Goal: Task Accomplishment & Management: Complete application form

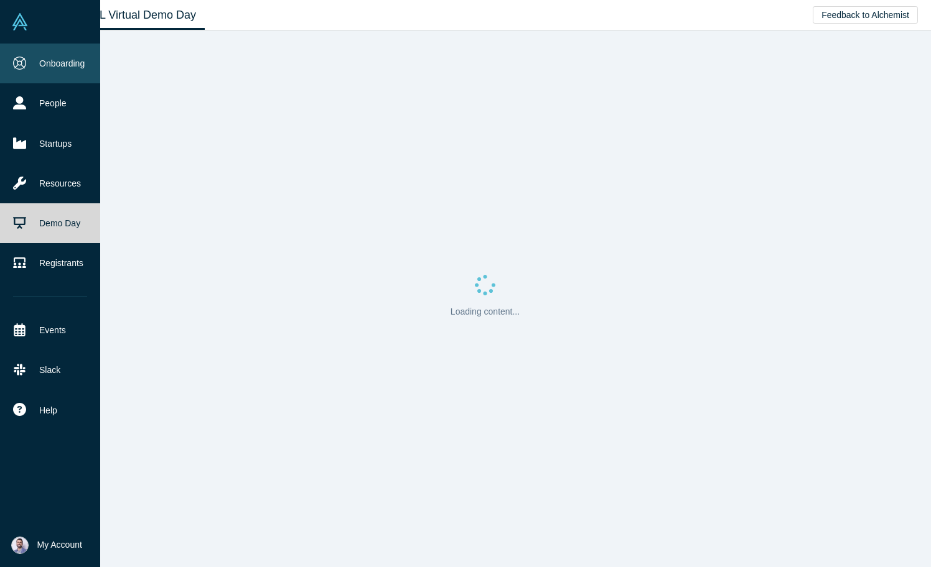
click at [65, 72] on link "Onboarding" at bounding box center [50, 64] width 100 height 40
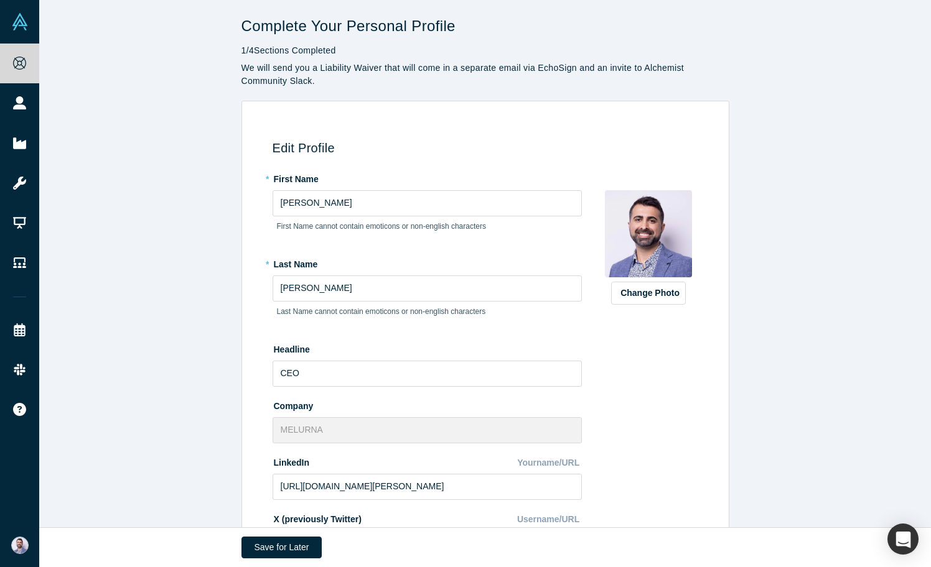
type input "[GEOGRAPHIC_DATA], [GEOGRAPHIC_DATA], [GEOGRAPHIC_DATA]"
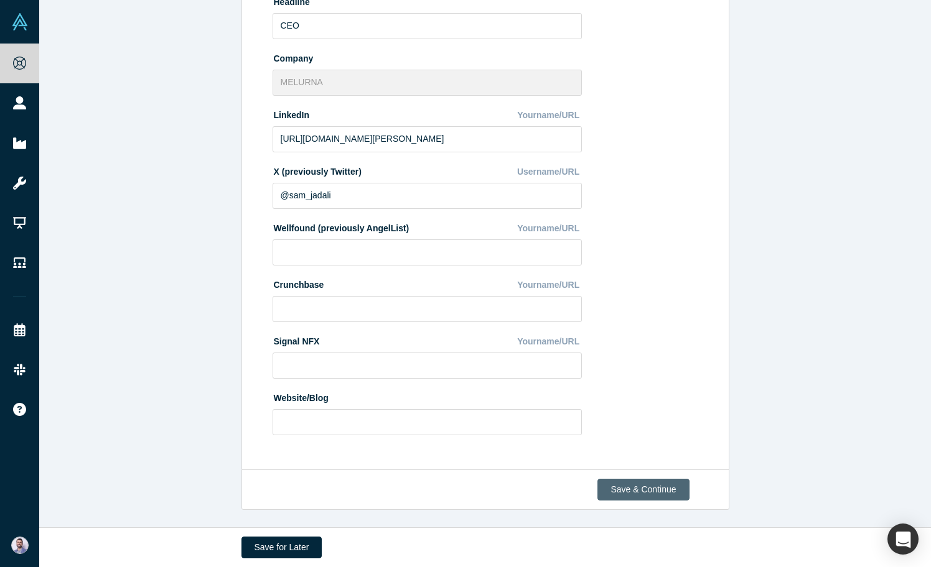
click at [645, 487] on button "Save & Continue" at bounding box center [642, 490] width 91 height 22
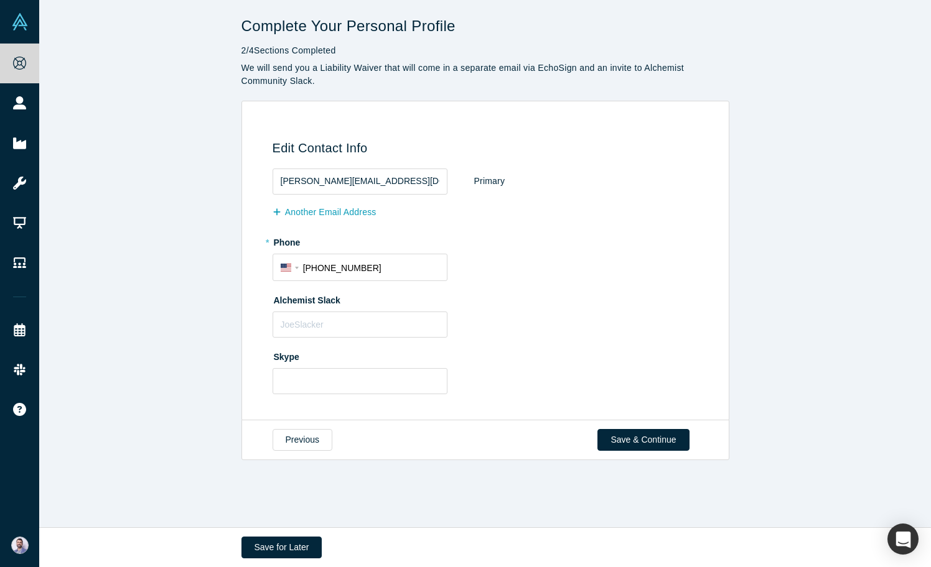
scroll to position [0, 0]
click at [626, 444] on button "Save & Continue" at bounding box center [642, 440] width 91 height 22
